Goal: Task Accomplishment & Management: Use online tool/utility

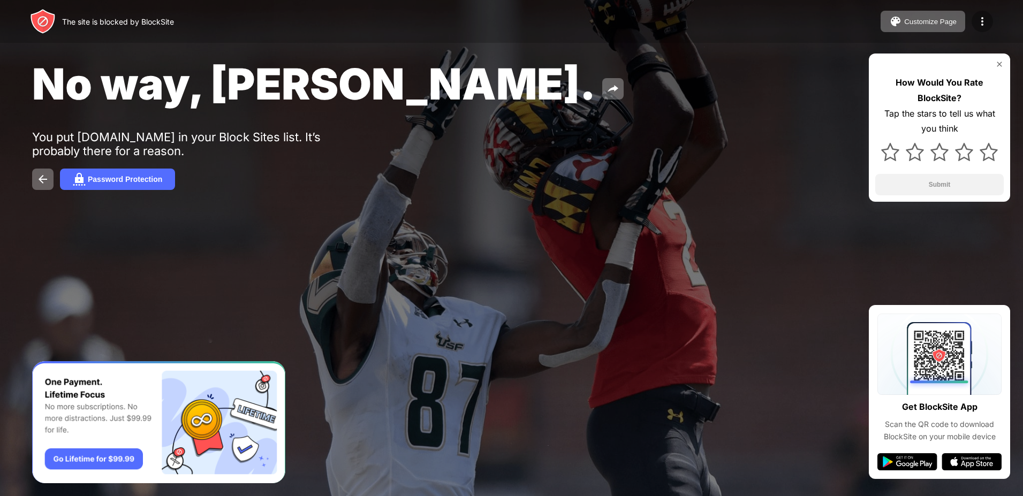
drag, startPoint x: 984, startPoint y: 25, endPoint x: 947, endPoint y: 41, distance: 41.0
click at [984, 25] on img at bounding box center [982, 21] width 13 height 13
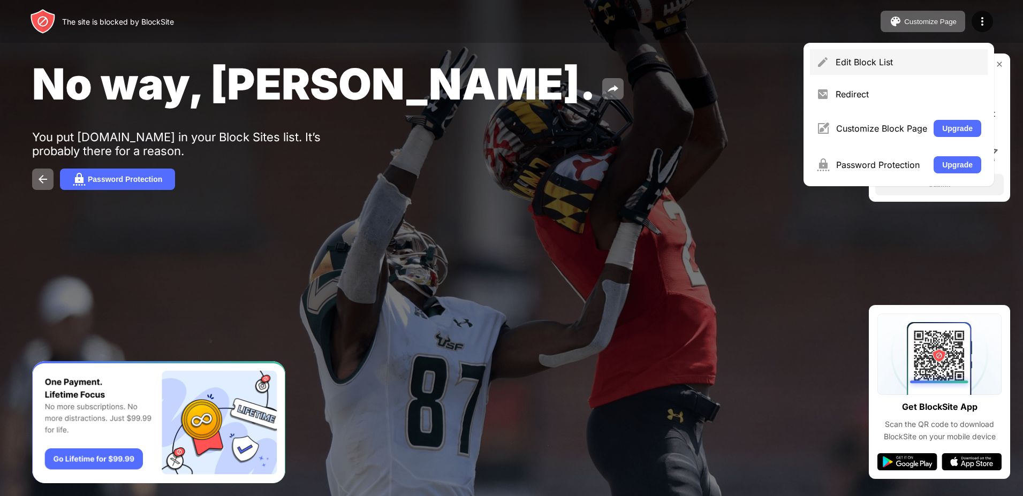
click at [826, 62] on img at bounding box center [822, 62] width 13 height 13
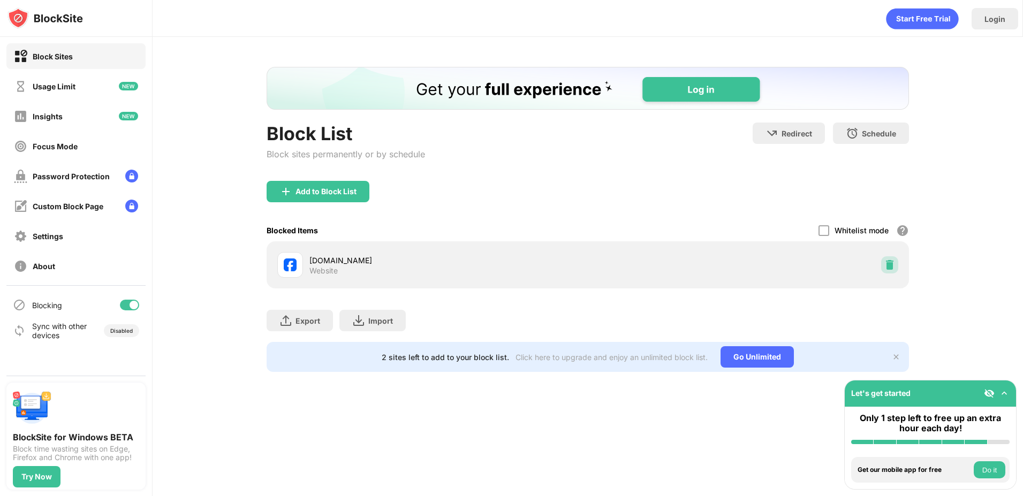
click at [888, 263] on img at bounding box center [889, 265] width 11 height 11
